Goal: Task Accomplishment & Management: Use online tool/utility

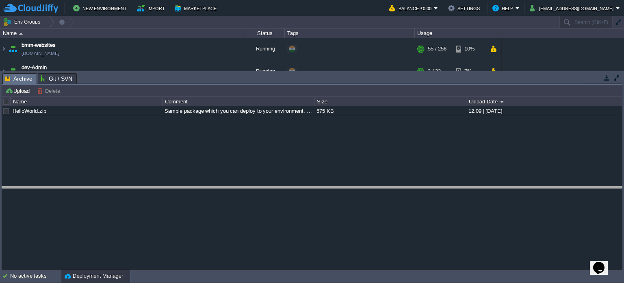
drag, startPoint x: 273, startPoint y: 84, endPoint x: 248, endPoint y: 166, distance: 85.9
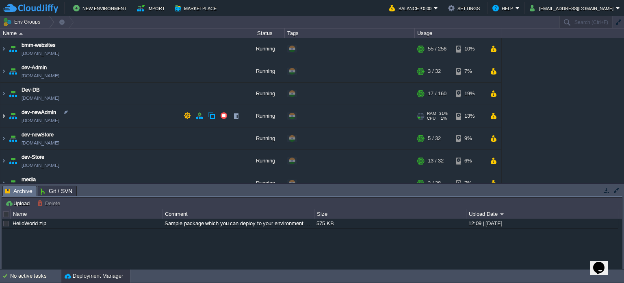
drag, startPoint x: 4, startPoint y: 117, endPoint x: 51, endPoint y: 114, distance: 47.3
click at [4, 117] on img at bounding box center [3, 116] width 7 height 22
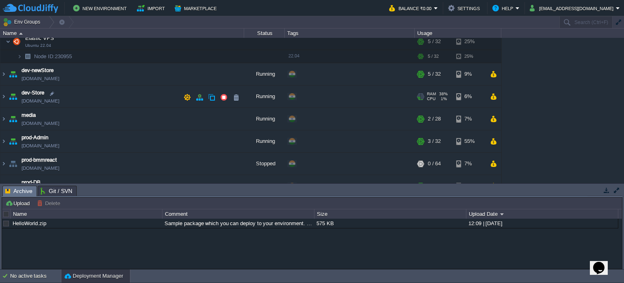
scroll to position [81, 0]
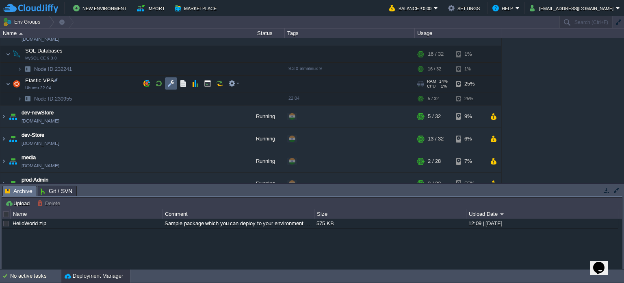
click at [171, 84] on button "button" at bounding box center [170, 83] width 7 height 7
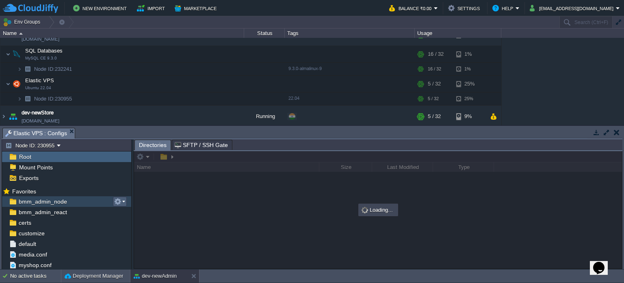
click at [122, 201] on em at bounding box center [119, 201] width 11 height 7
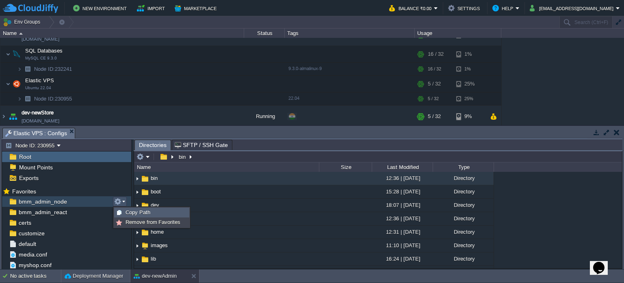
drag, startPoint x: 131, startPoint y: 211, endPoint x: 169, endPoint y: 185, distance: 45.9
click at [131, 211] on span "Copy Path" at bounding box center [138, 212] width 25 height 6
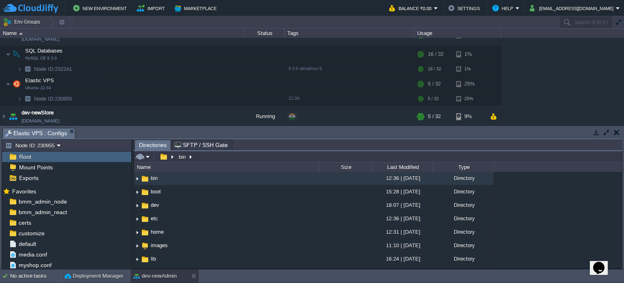
click at [206, 156] on input "/bin" at bounding box center [378, 156] width 488 height 11
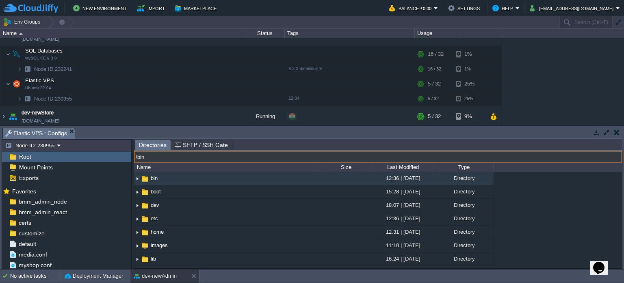
paste input "var/www/html/bmm/admin-node/_work/bmm_admin_node/bmm_admin_node"
type input "/var/www/html/bmm/admin-node/_work/bmm_admin_node/bmm_admin_node"
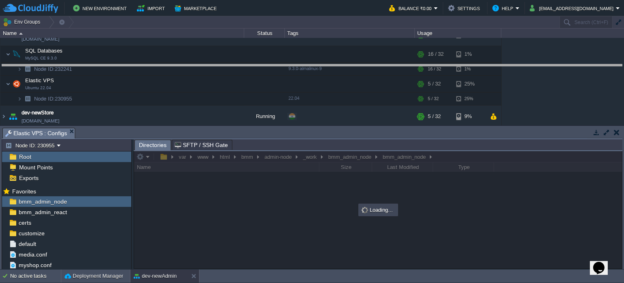
drag, startPoint x: 298, startPoint y: 135, endPoint x: 297, endPoint y: 78, distance: 57.3
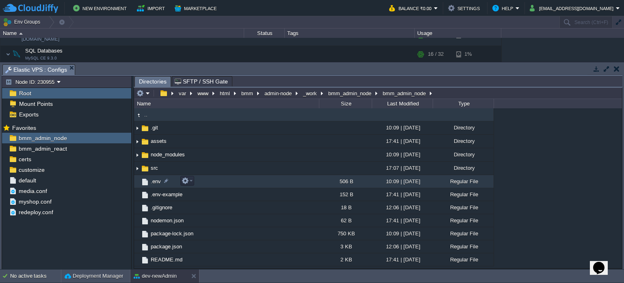
click at [150, 180] on span ".env" at bounding box center [156, 181] width 13 height 7
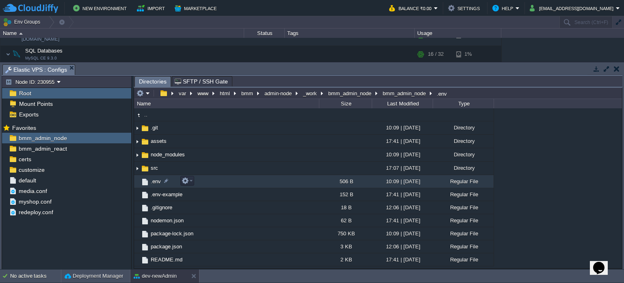
click at [150, 180] on span ".env" at bounding box center [156, 181] width 13 height 7
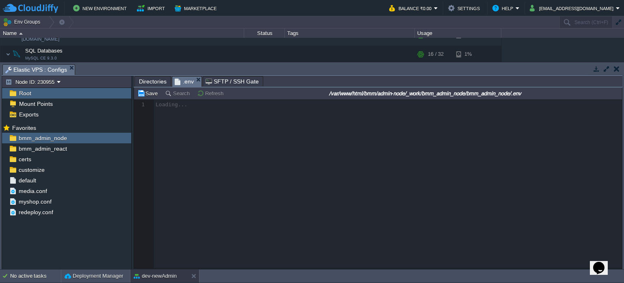
scroll to position [2, 0]
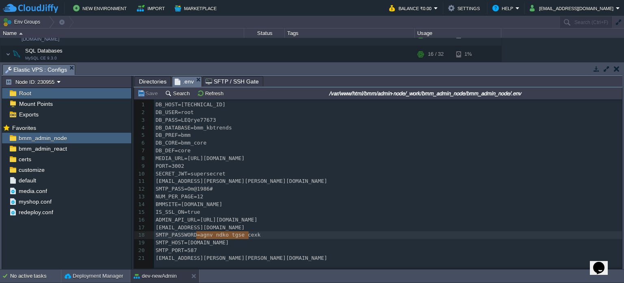
type textarea "agnv ndko tgse cexk"
drag, startPoint x: 196, startPoint y: 236, endPoint x: 251, endPoint y: 235, distance: 55.3
click at [151, 93] on button "Save" at bounding box center [148, 92] width 23 height 7
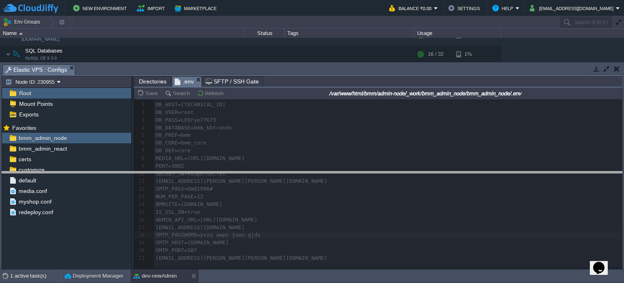
drag, startPoint x: 304, startPoint y: 70, endPoint x: 245, endPoint y: 125, distance: 80.2
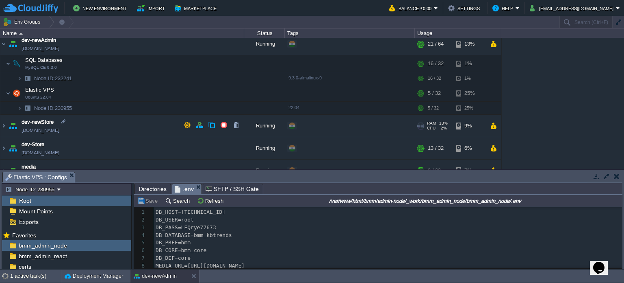
scroll to position [81, 0]
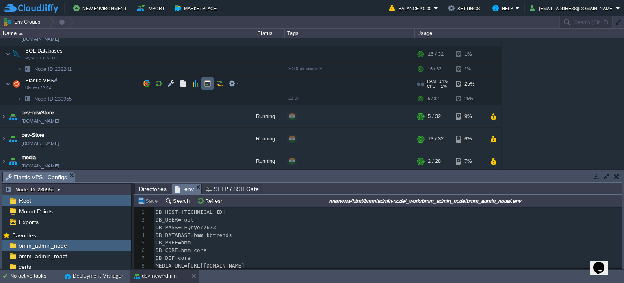
click at [208, 82] on button "button" at bounding box center [207, 83] width 7 height 7
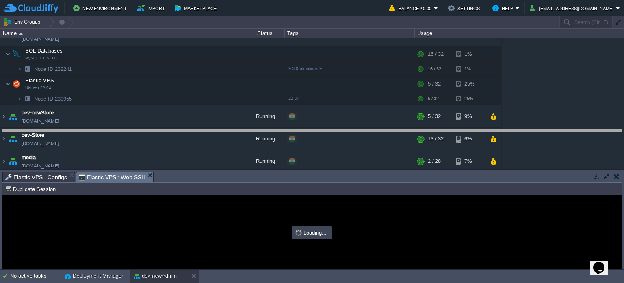
drag, startPoint x: 297, startPoint y: 178, endPoint x: 298, endPoint y: 171, distance: 6.6
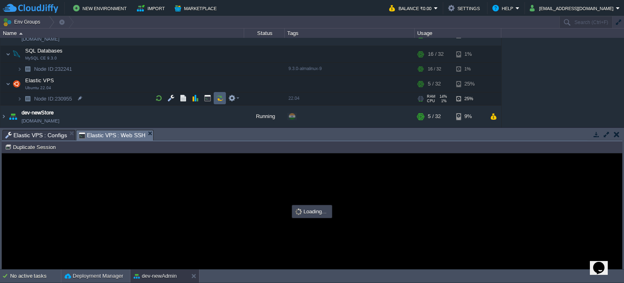
scroll to position [0, 0]
type input "#000000"
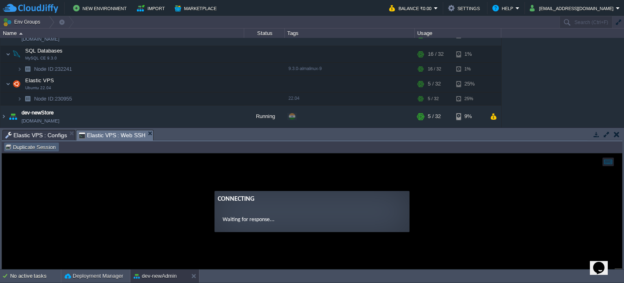
click at [38, 142] on table "Duplicate Session" at bounding box center [31, 147] width 58 height 10
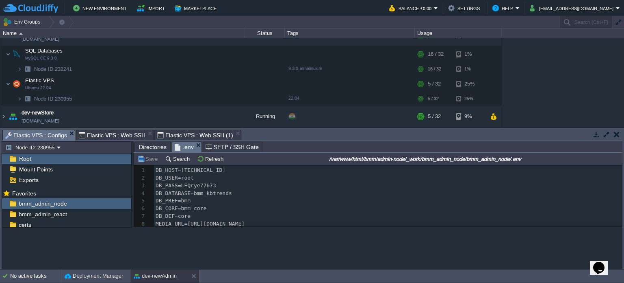
click at [43, 134] on span "Elastic VPS : Configs" at bounding box center [36, 135] width 62 height 10
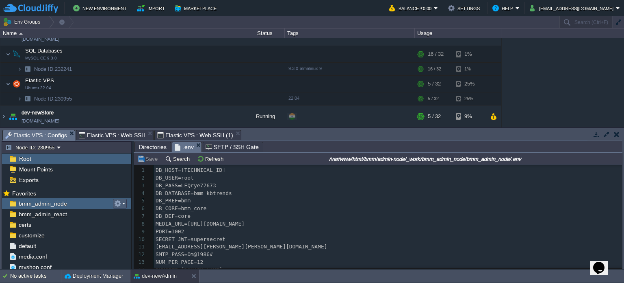
click at [124, 201] on em at bounding box center [119, 203] width 11 height 7
click at [133, 214] on span "Copy Path" at bounding box center [138, 214] width 25 height 6
click at [121, 134] on span "Elastic VPS : Web SSH" at bounding box center [112, 135] width 67 height 10
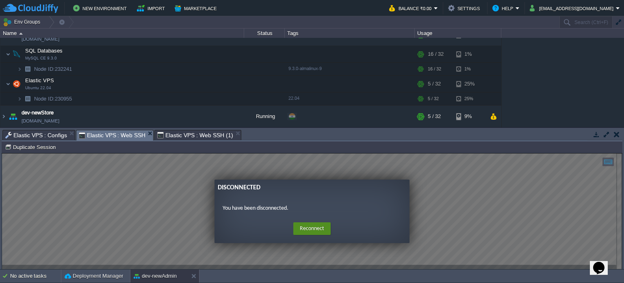
click at [310, 228] on button "Reconnect" at bounding box center [312, 228] width 37 height 13
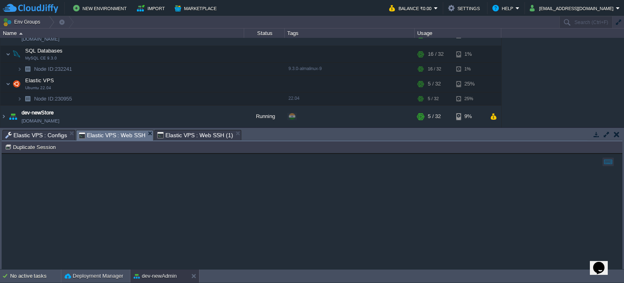
type input "#000000"
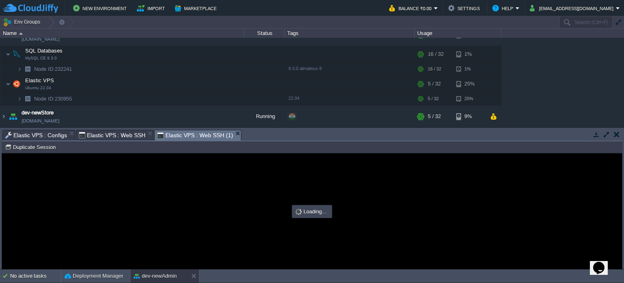
click at [188, 135] on span "Elastic VPS : Web SSH (1)" at bounding box center [195, 135] width 76 height 10
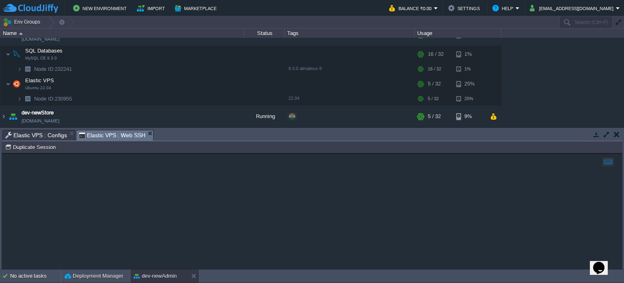
click at [103, 128] on div "Tasks Activity Log Archive Git / SVN Elastic VPS : Configs Elastic VPS : Web SS…" at bounding box center [312, 198] width 624 height 141
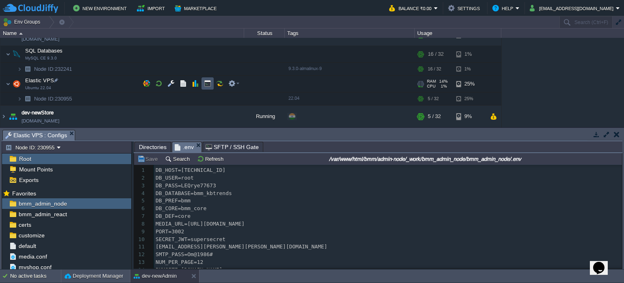
click at [206, 83] on button "button" at bounding box center [207, 83] width 7 height 7
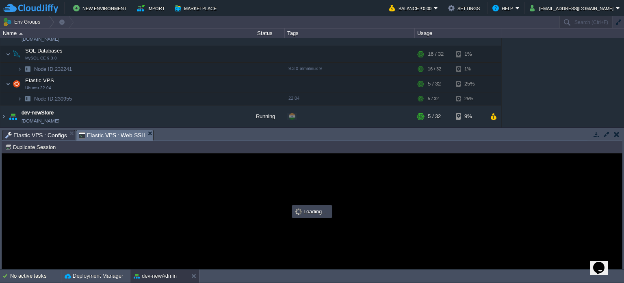
type input "#000000"
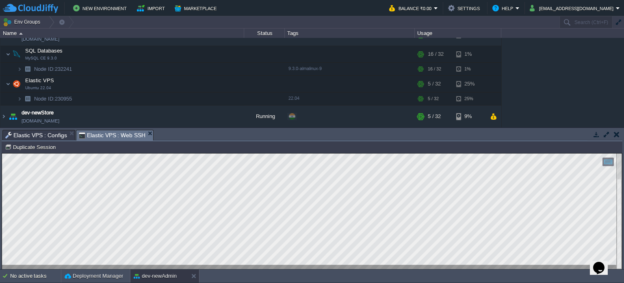
click at [37, 135] on span "Elastic VPS : Configs" at bounding box center [36, 135] width 62 height 10
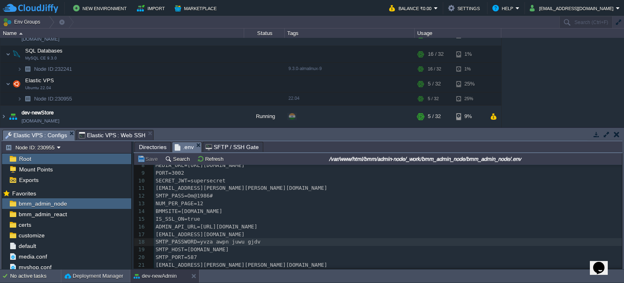
scroll to position [61, 0]
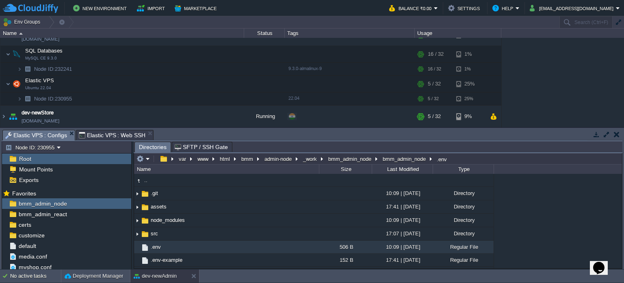
click at [102, 134] on span "Elastic VPS : Web SSH" at bounding box center [112, 135] width 67 height 10
click at [195, 277] on button at bounding box center [195, 276] width 8 height 8
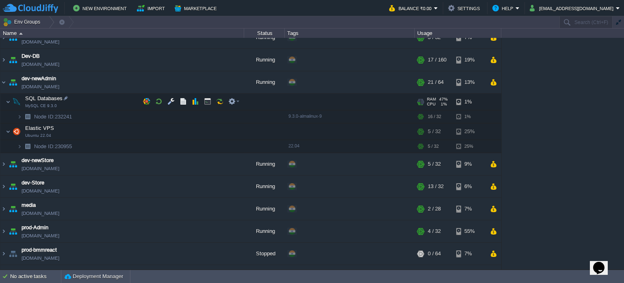
scroll to position [0, 0]
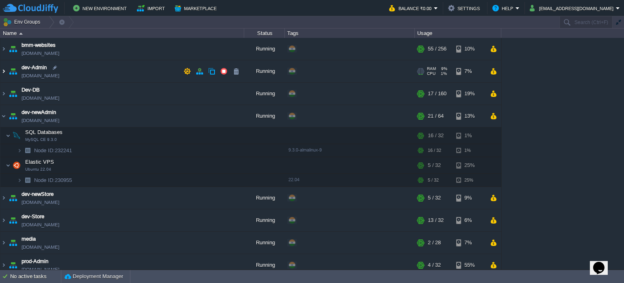
click at [3, 71] on img at bounding box center [3, 71] width 7 height 22
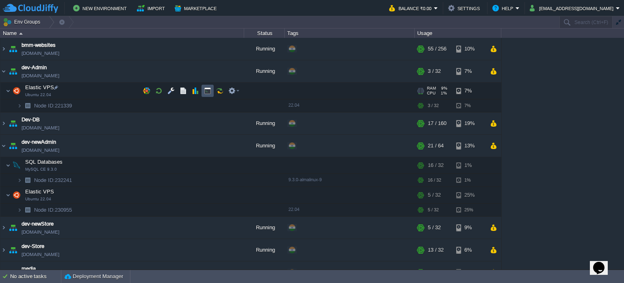
click at [205, 91] on button "button" at bounding box center [207, 90] width 7 height 7
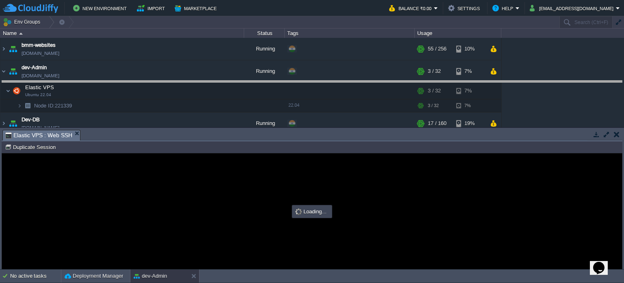
drag, startPoint x: 186, startPoint y: 135, endPoint x: 184, endPoint y: 85, distance: 49.3
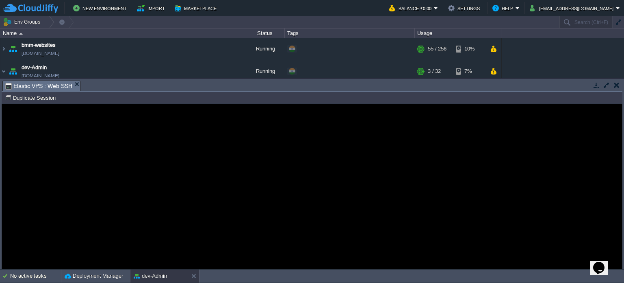
type input "#000000"
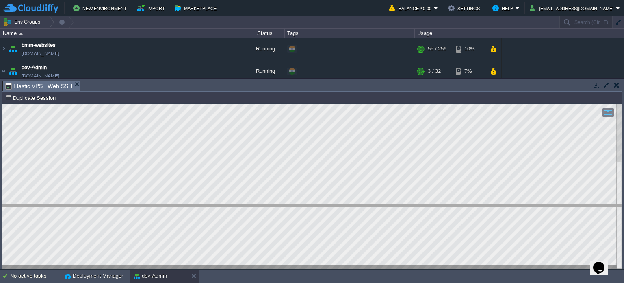
drag, startPoint x: 246, startPoint y: 89, endPoint x: 228, endPoint y: 219, distance: 131.3
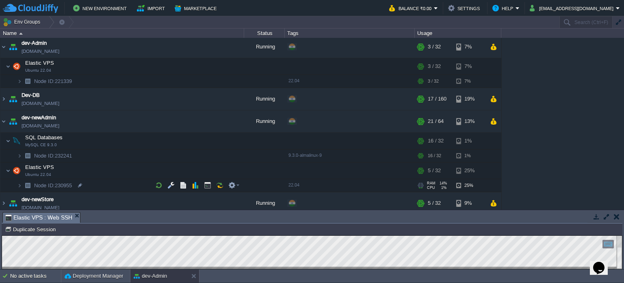
scroll to position [41, 0]
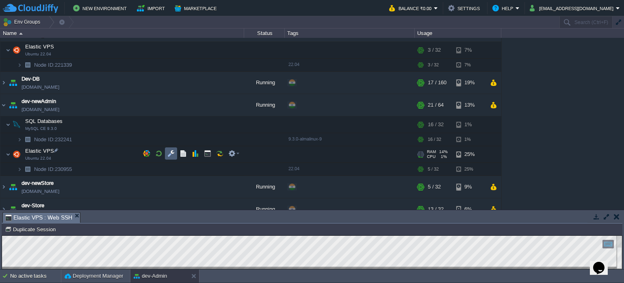
click at [173, 151] on button "button" at bounding box center [170, 153] width 7 height 7
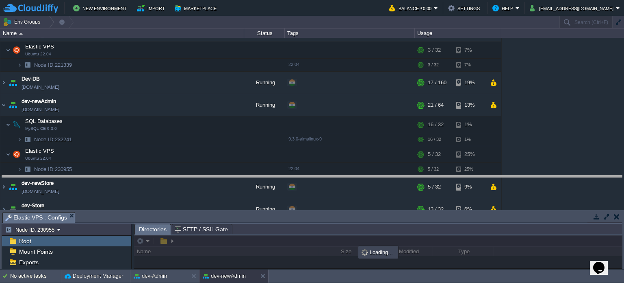
drag, startPoint x: 305, startPoint y: 222, endPoint x: 284, endPoint y: 90, distance: 133.1
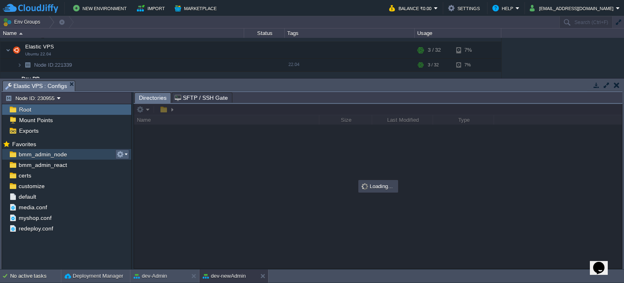
click at [124, 156] on em at bounding box center [122, 153] width 11 height 7
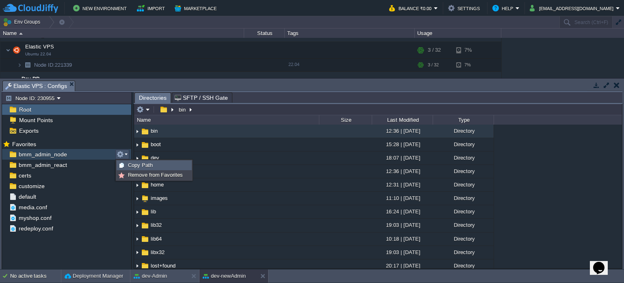
click at [139, 163] on span "Copy Path" at bounding box center [140, 165] width 25 height 6
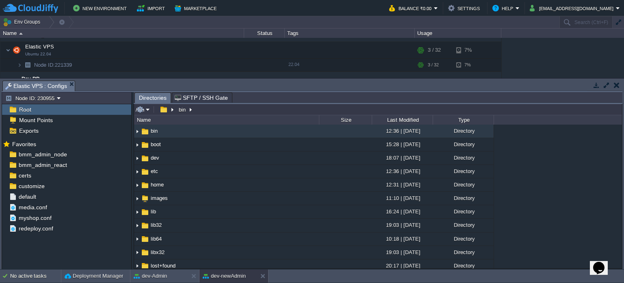
click at [204, 109] on input "/bin" at bounding box center [378, 109] width 488 height 11
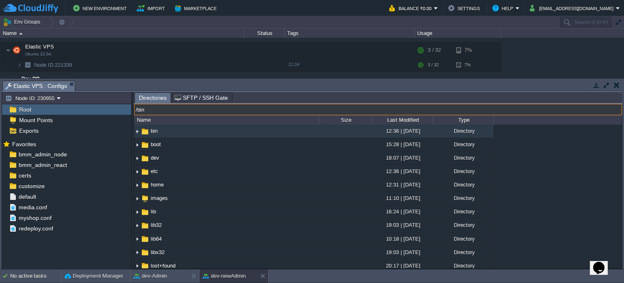
paste input "var/www/html/bmm/admin-node/_work/bmm_admin_node/bmm_admin_node"
type input "/var/www/html/bmm/admin-node/_work/bmm_admin_node/bmm_admin_node"
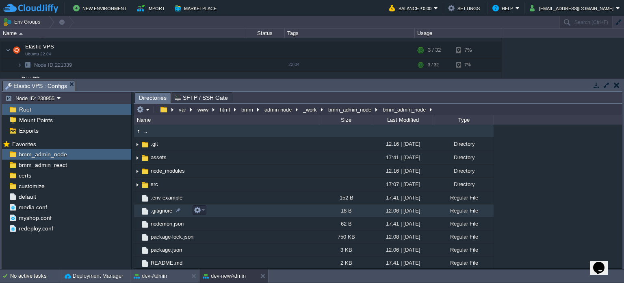
scroll to position [0, 0]
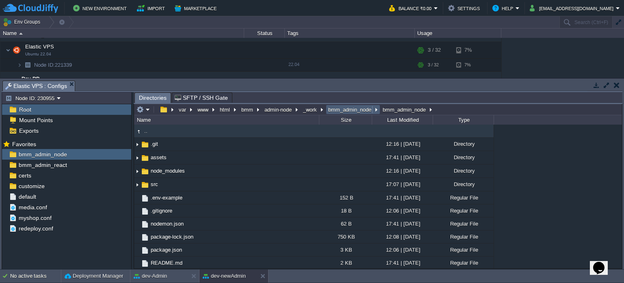
click at [354, 112] on button "bmm_admin_node" at bounding box center [350, 109] width 46 height 7
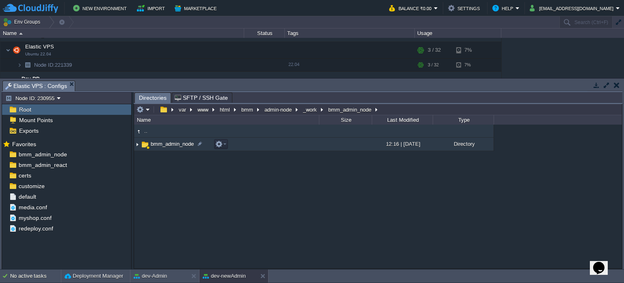
click at [173, 144] on span "bmm_admin_node" at bounding box center [173, 143] width 46 height 7
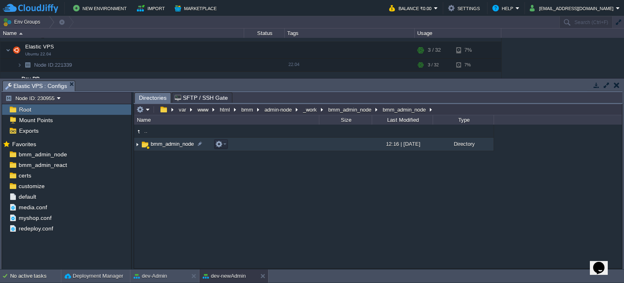
click at [172, 144] on span "bmm_admin_node" at bounding box center [173, 143] width 46 height 7
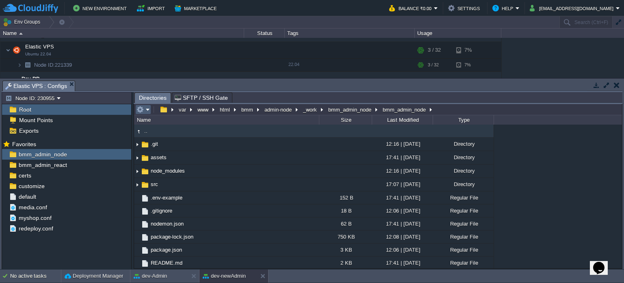
click at [146, 107] on em at bounding box center [143, 109] width 13 height 7
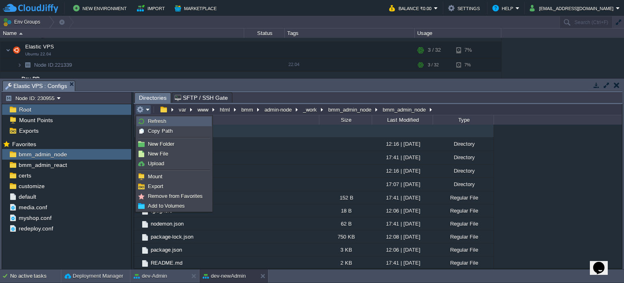
click at [158, 120] on span "Refresh" at bounding box center [157, 121] width 18 height 6
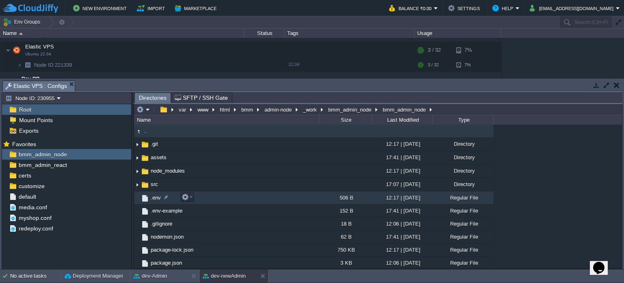
click at [154, 198] on span ".env" at bounding box center [156, 197] width 13 height 7
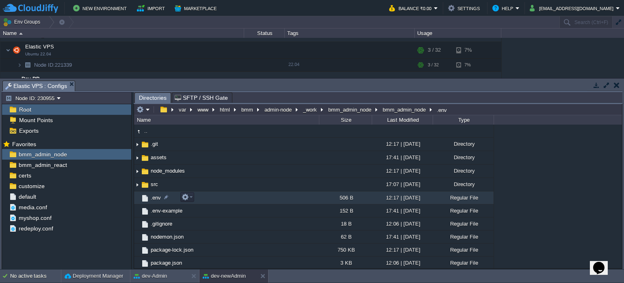
click at [154, 198] on span ".env" at bounding box center [156, 197] width 13 height 7
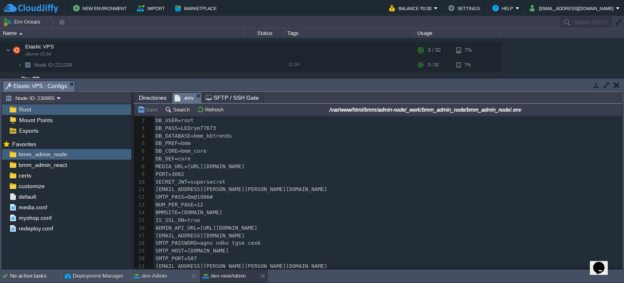
scroll to position [11, 0]
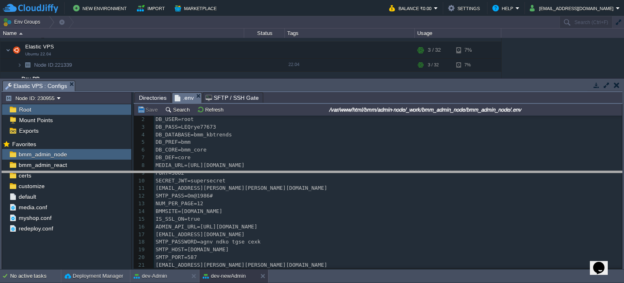
drag, startPoint x: 296, startPoint y: 87, endPoint x: 292, endPoint y: 181, distance: 93.6
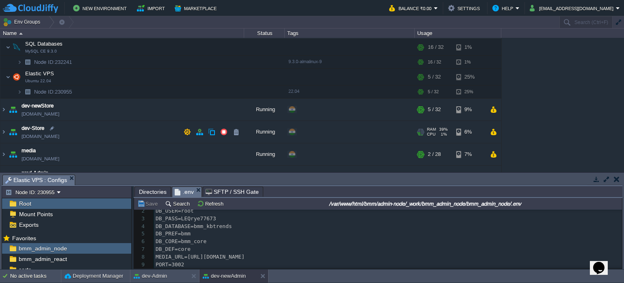
scroll to position [122, 0]
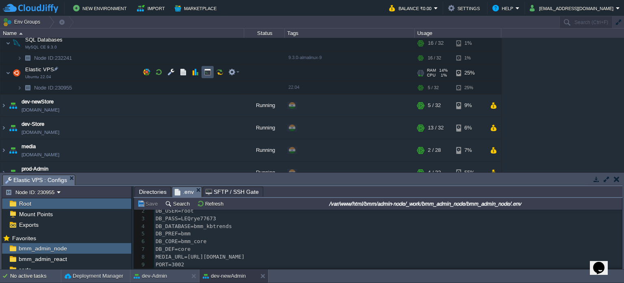
click at [205, 71] on button "button" at bounding box center [207, 71] width 7 height 7
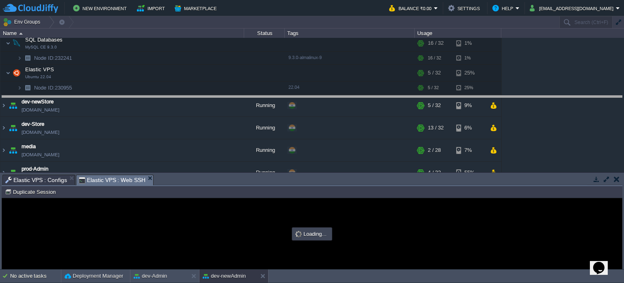
drag, startPoint x: 284, startPoint y: 180, endPoint x: 283, endPoint y: 97, distance: 82.9
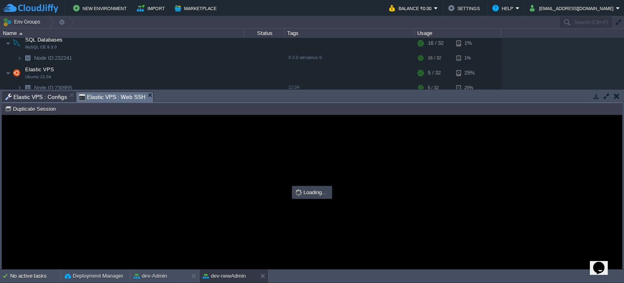
scroll to position [0, 0]
type input "#000000"
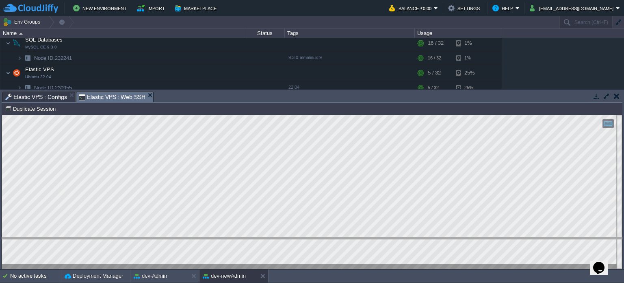
drag, startPoint x: 287, startPoint y: 99, endPoint x: 281, endPoint y: 231, distance: 131.8
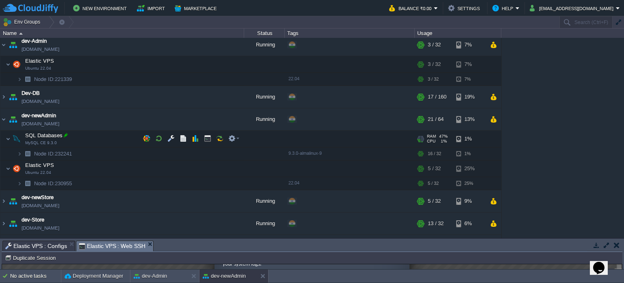
scroll to position [41, 0]
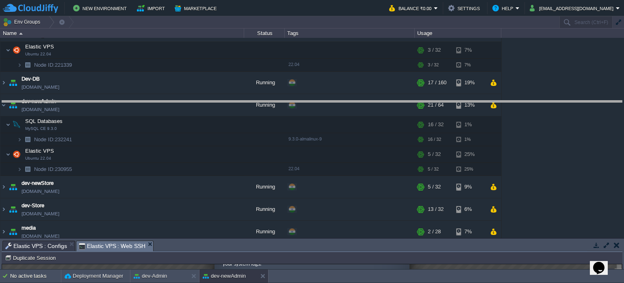
drag, startPoint x: 436, startPoint y: 247, endPoint x: 408, endPoint y: 80, distance: 169.4
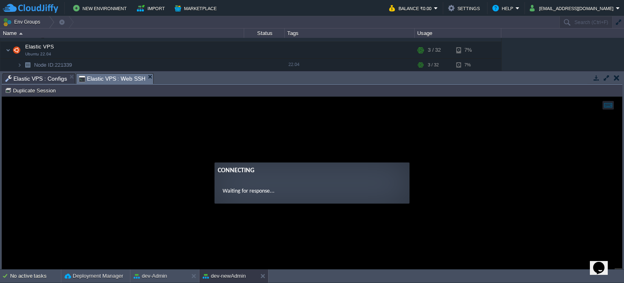
click at [322, 220] on guac-modal "Connecting Waiting for response..." at bounding box center [312, 183] width 620 height 172
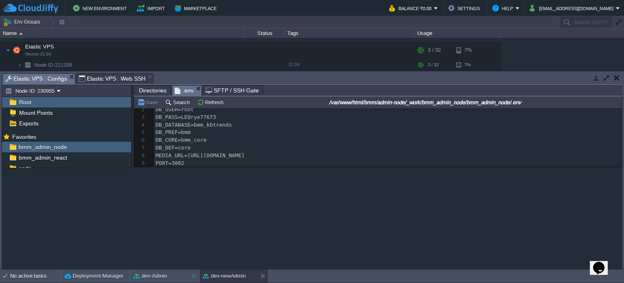
click at [44, 78] on span "Elastic VPS : Configs" at bounding box center [36, 79] width 62 height 10
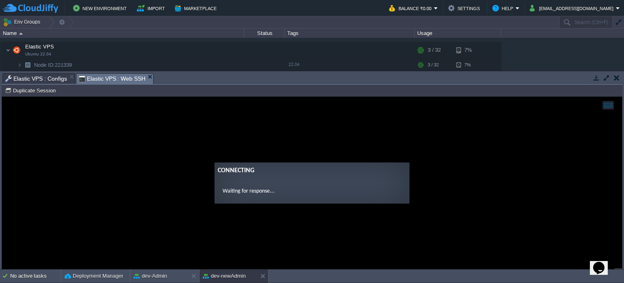
click at [104, 76] on span "Elastic VPS : Web SSH" at bounding box center [112, 79] width 67 height 10
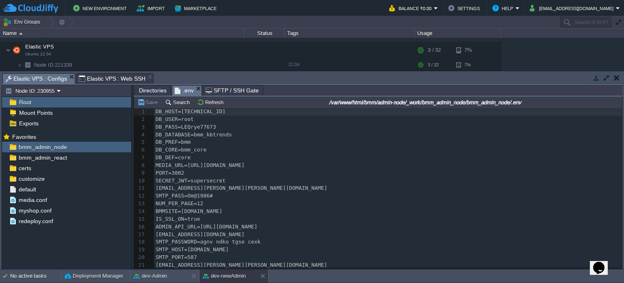
click at [42, 77] on span "Elastic VPS : Configs" at bounding box center [36, 79] width 62 height 10
click at [111, 77] on span "Elastic VPS : Web SSH" at bounding box center [112, 79] width 67 height 10
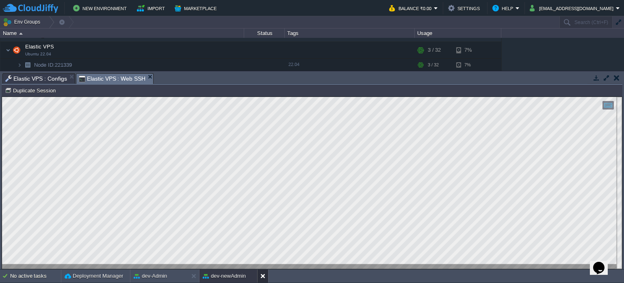
click at [264, 273] on button at bounding box center [265, 276] width 8 height 8
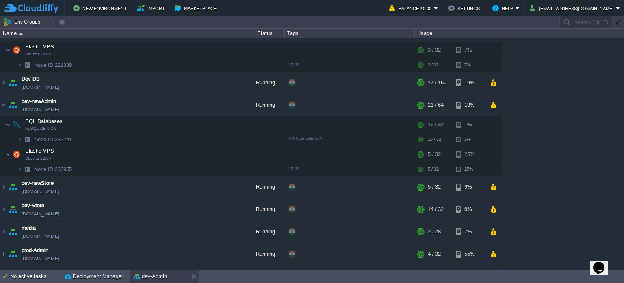
click at [152, 276] on button "dev-Admin" at bounding box center [150, 276] width 33 height 8
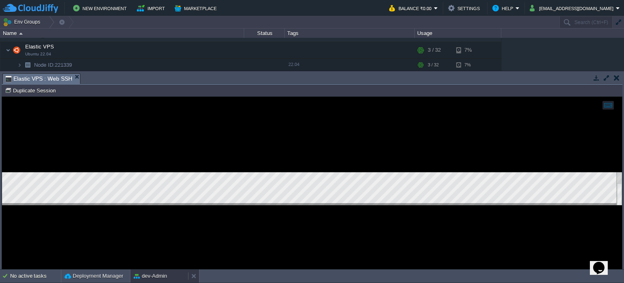
click at [152, 276] on button "dev-Admin" at bounding box center [150, 276] width 33 height 8
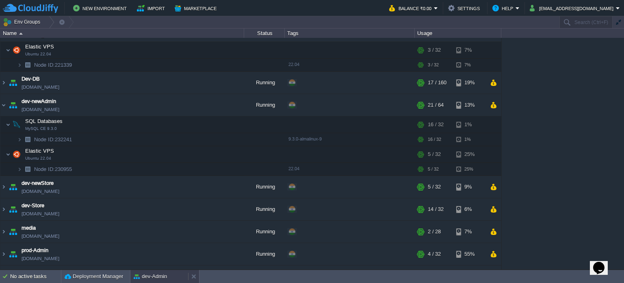
click at [152, 276] on button "dev-Admin" at bounding box center [150, 276] width 33 height 8
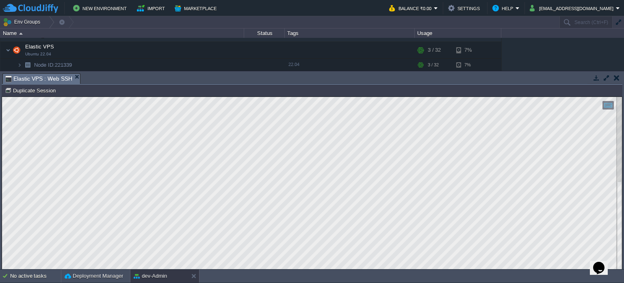
click at [608, 76] on button "button" at bounding box center [606, 77] width 7 height 7
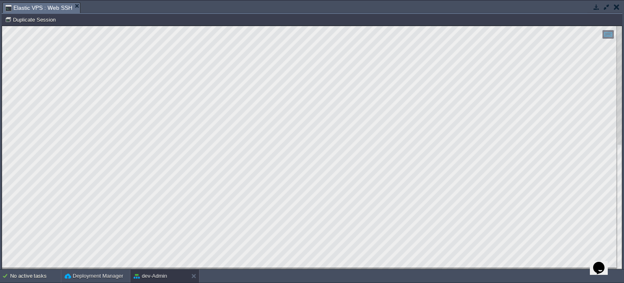
click at [606, 8] on button "button" at bounding box center [606, 6] width 7 height 7
